Goal: Task Accomplishment & Management: Manage account settings

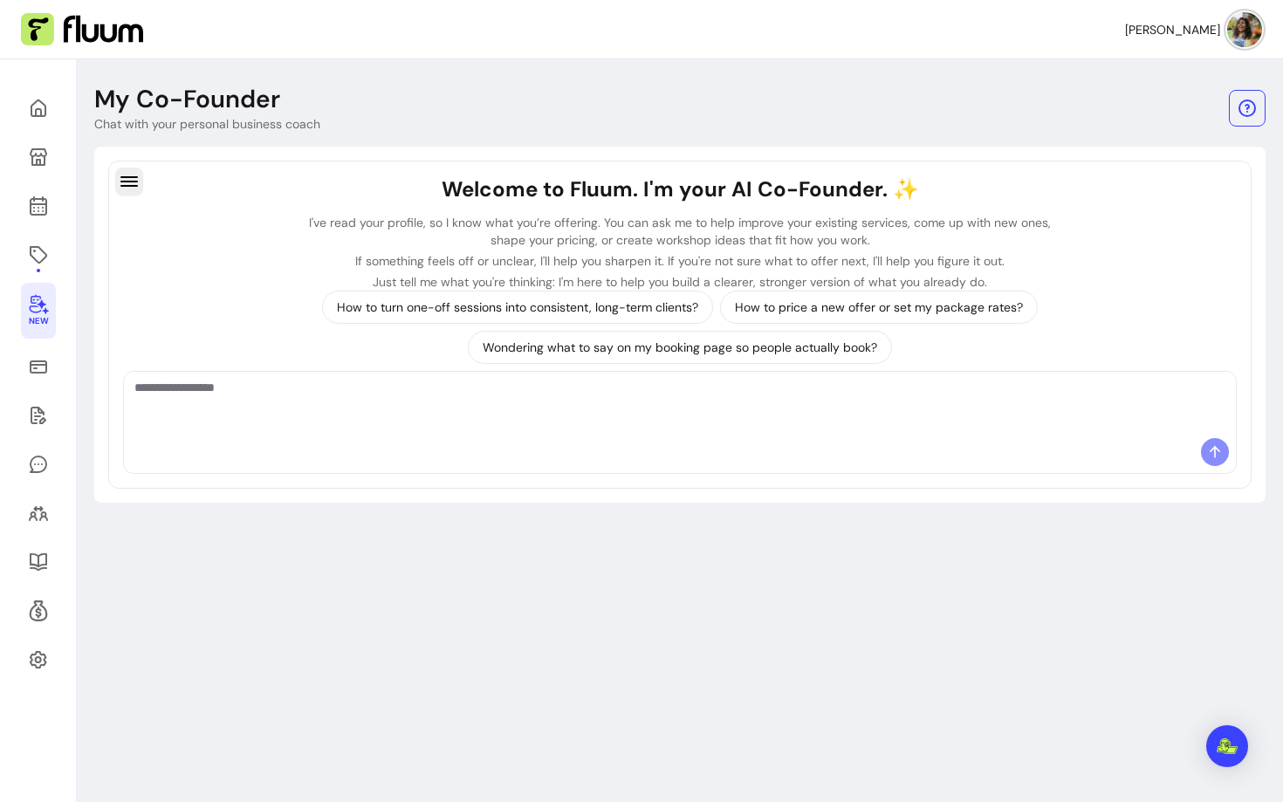
click at [118, 194] on button "button" at bounding box center [129, 182] width 28 height 28
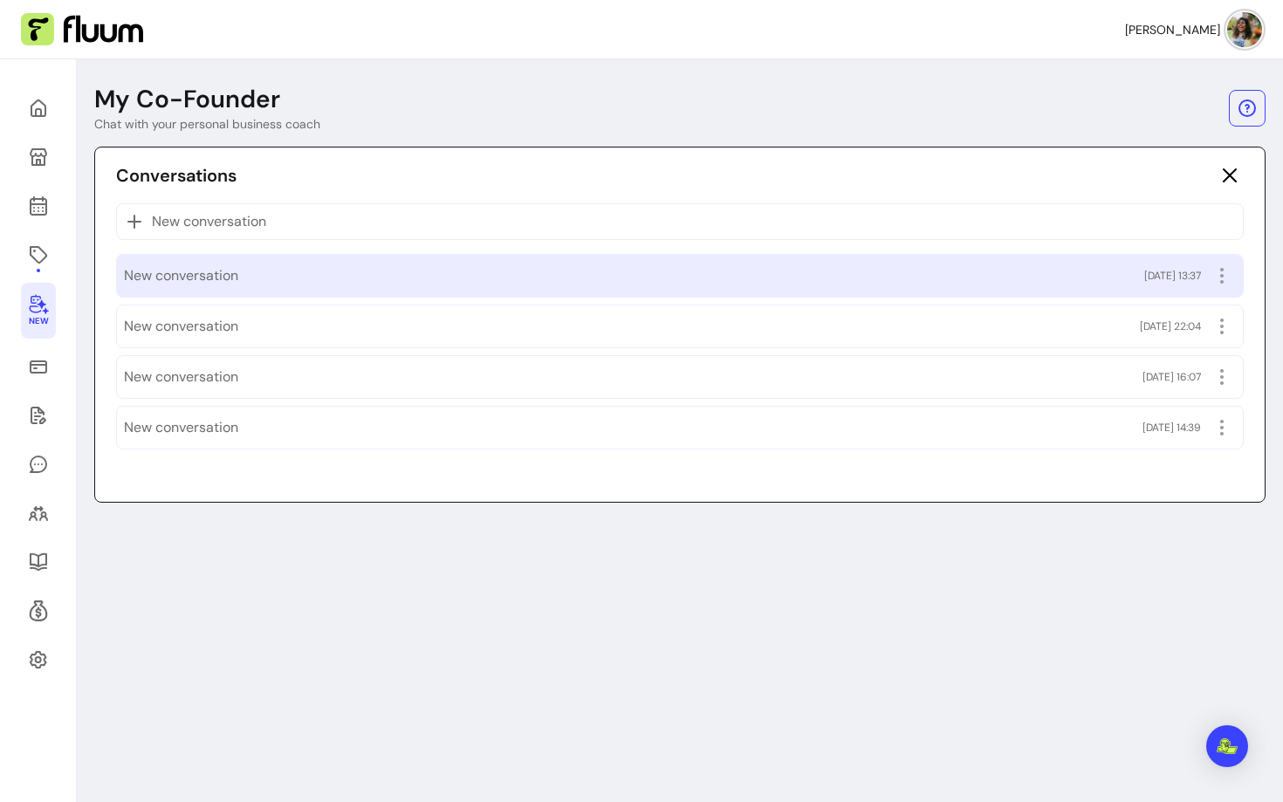
click at [161, 261] on div "New conversation 12/09/2025 13:37" at bounding box center [680, 276] width 1128 height 44
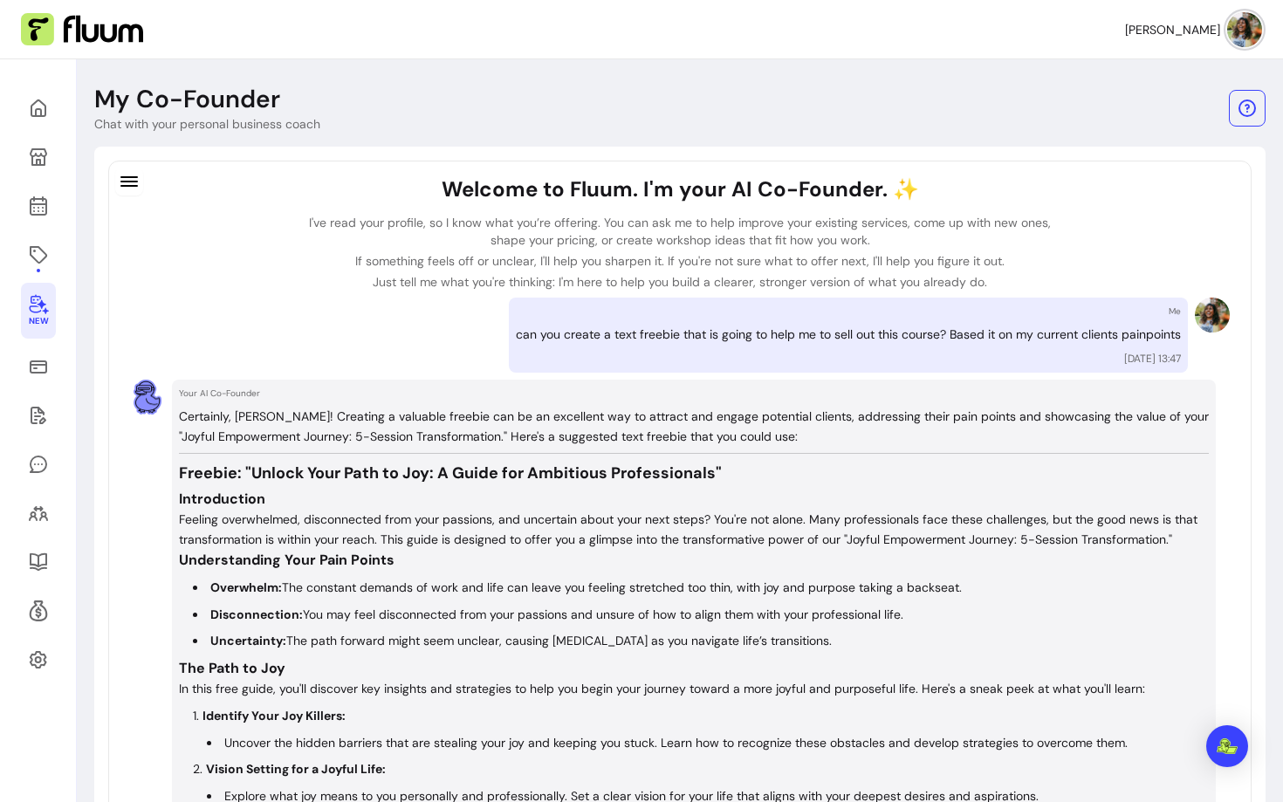
click at [1248, 26] on img at bounding box center [1244, 29] width 35 height 35
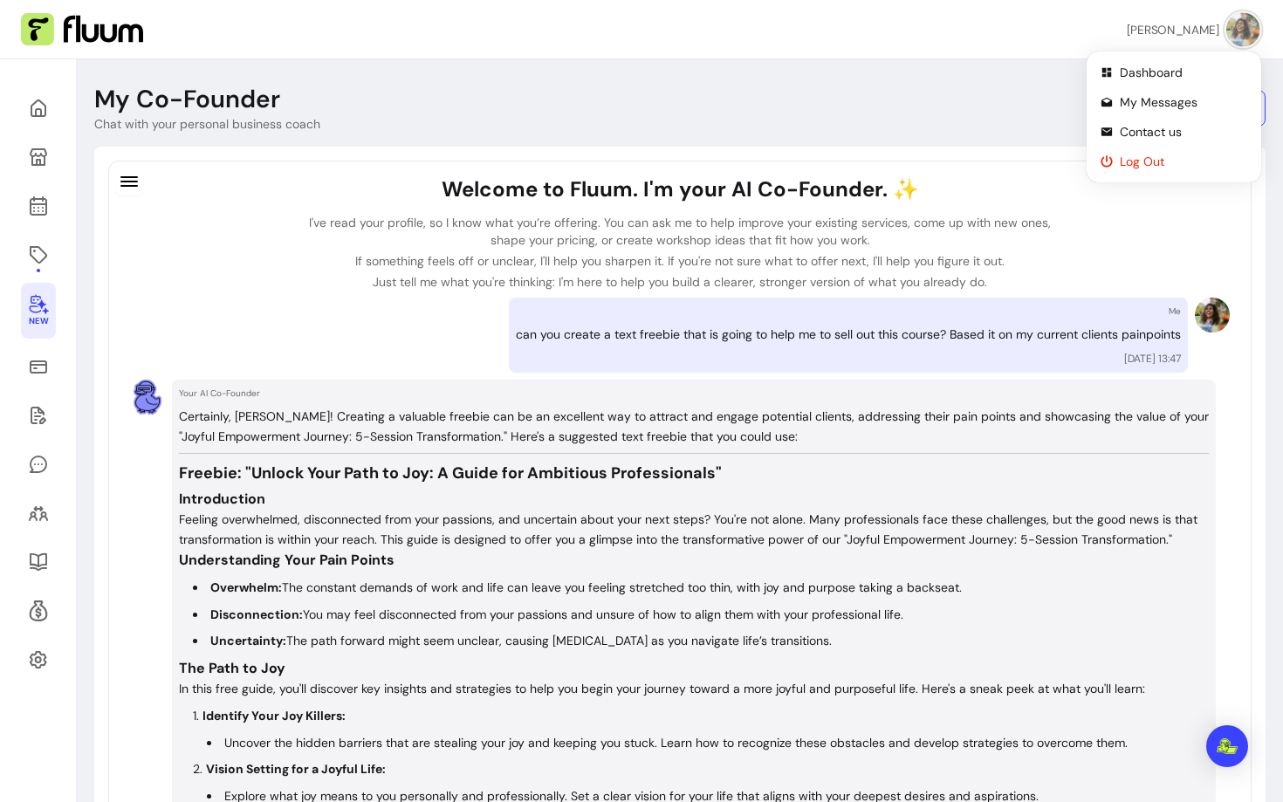
click at [1129, 157] on span "Log Out" at bounding box center [1183, 161] width 127 height 17
